Goal: Information Seeking & Learning: Check status

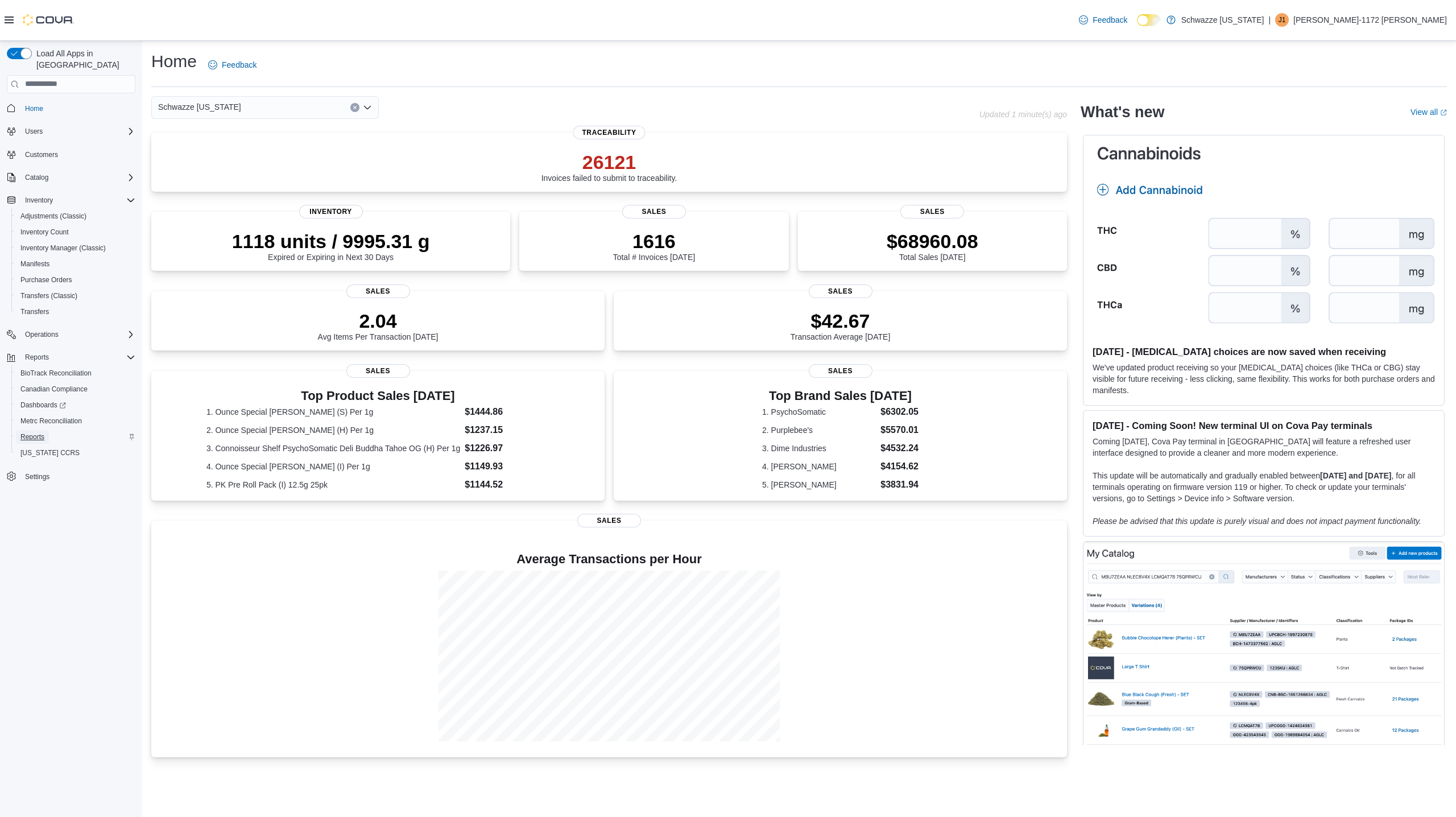
click at [35, 432] on span "Reports" at bounding box center [32, 436] width 24 height 9
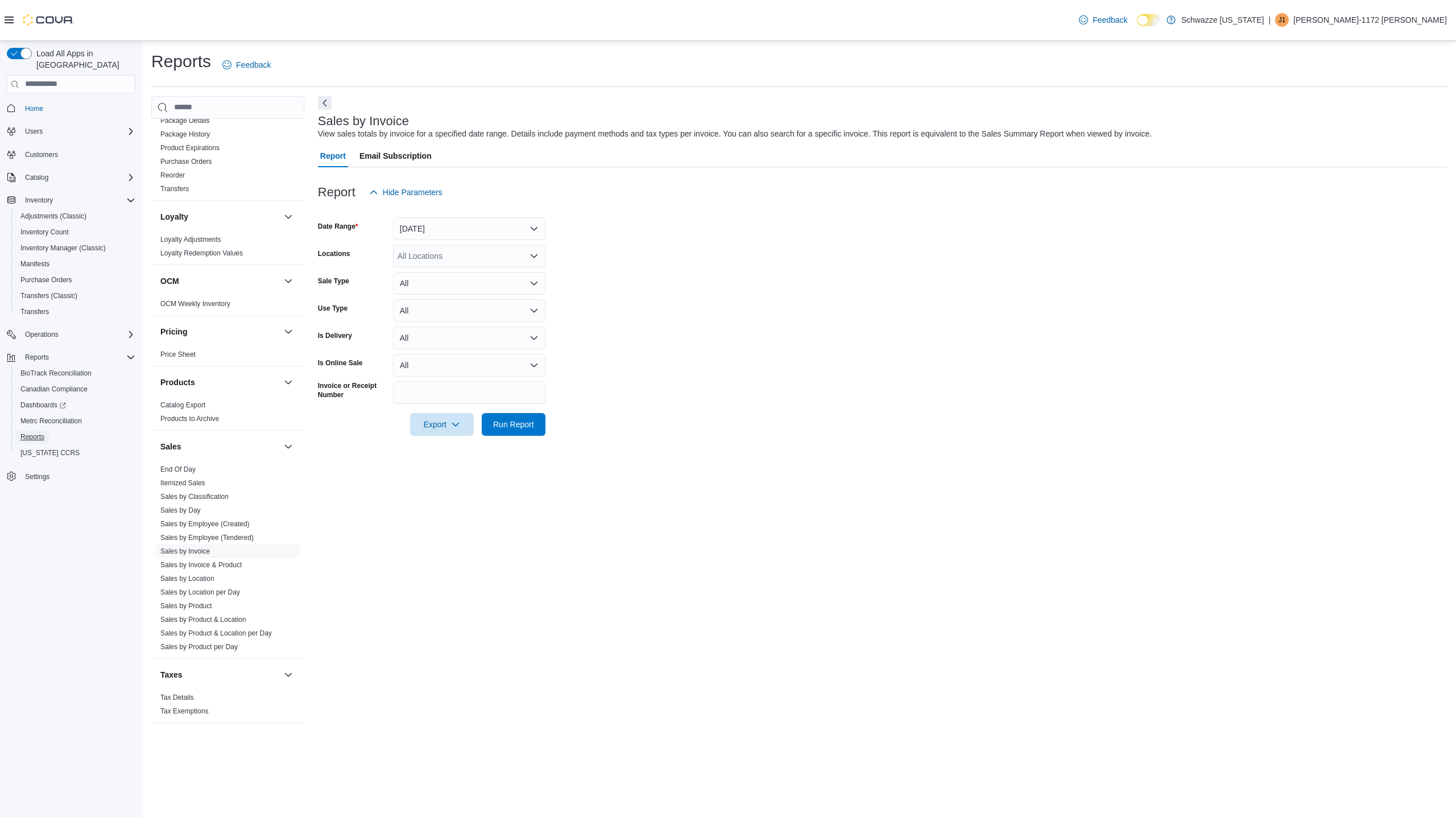
scroll to position [483, 0]
click at [205, 578] on link "Sales by Location" at bounding box center [187, 577] width 54 height 8
click at [518, 224] on button "[DATE]" at bounding box center [469, 229] width 152 height 23
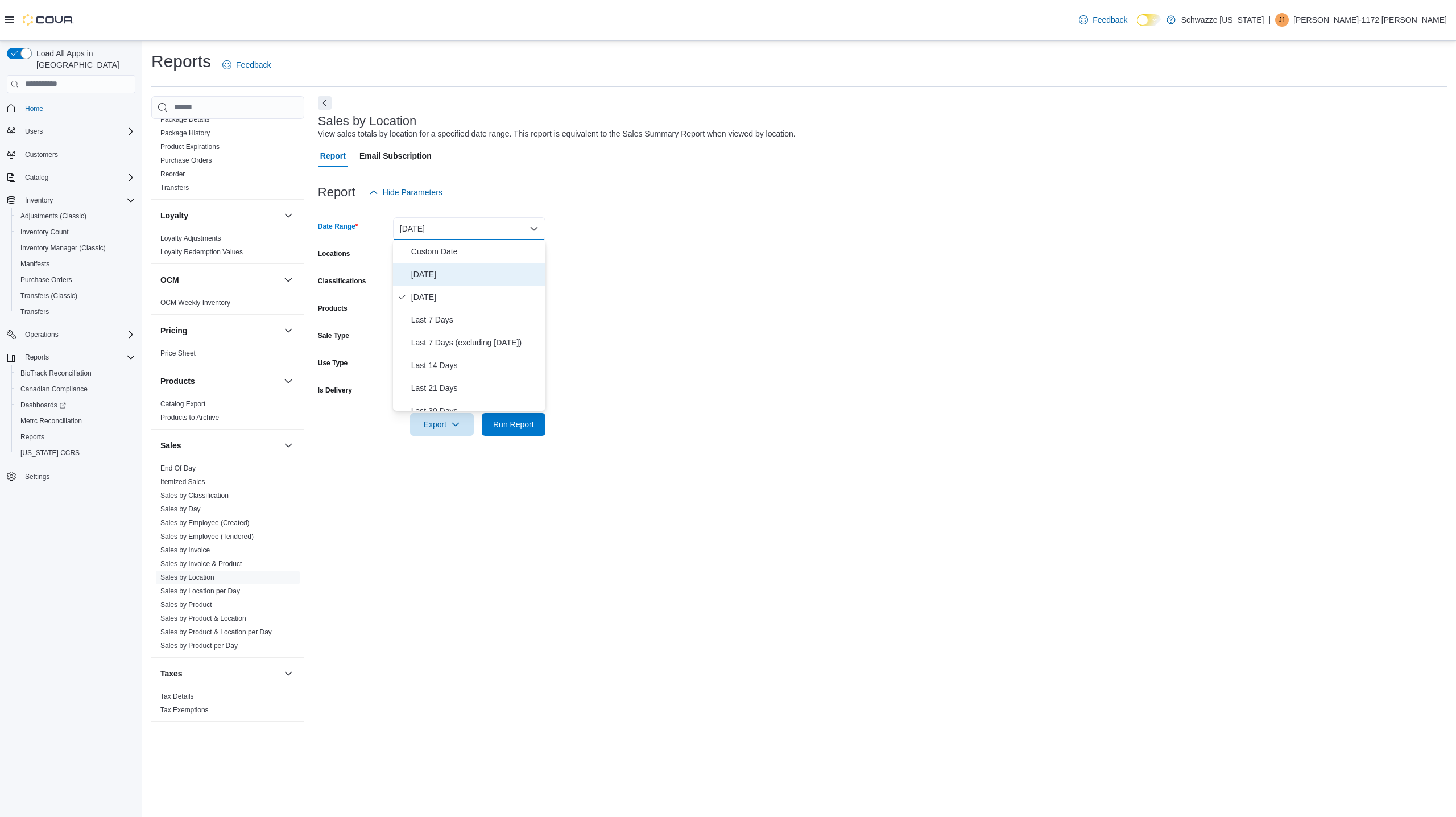
click at [424, 271] on span "[DATE]" at bounding box center [475, 273] width 129 height 14
